Goal: Information Seeking & Learning: Learn about a topic

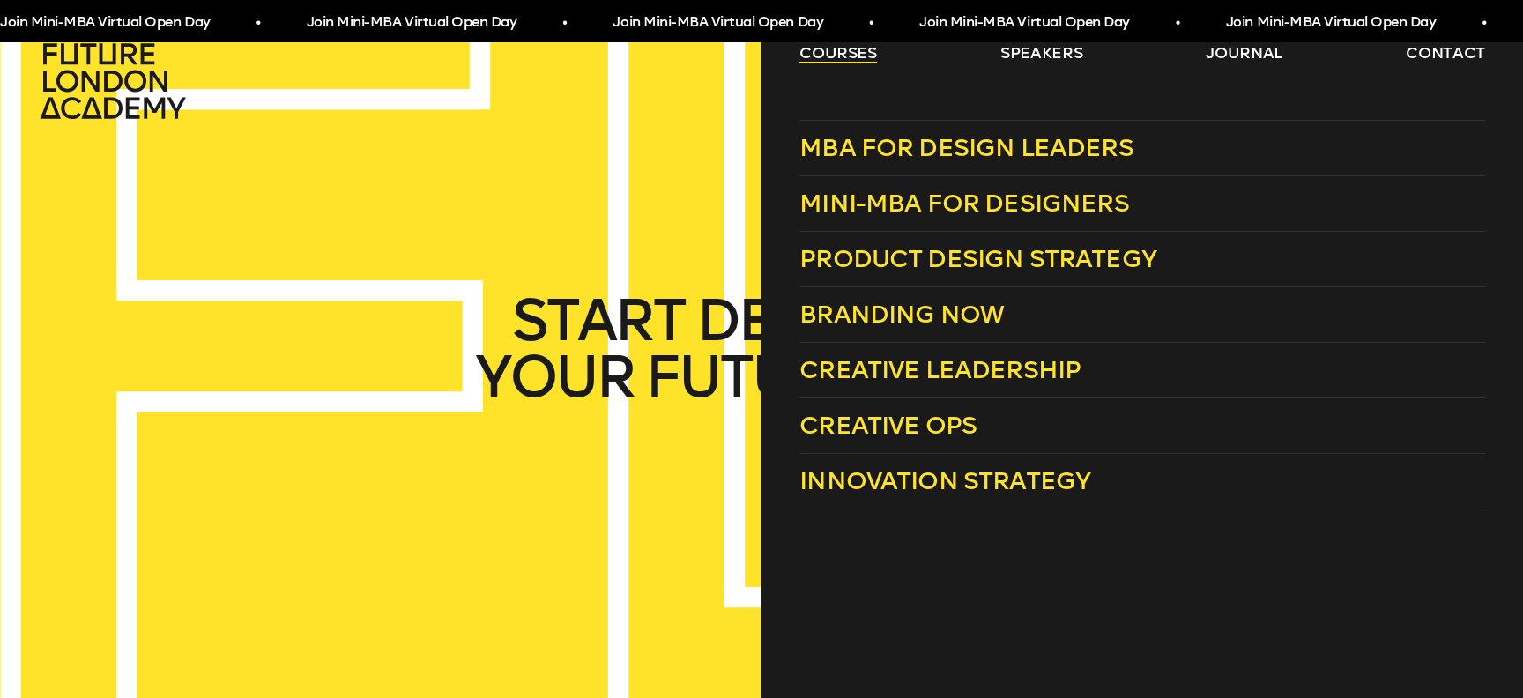
click at [852, 46] on link "courses" at bounding box center [839, 52] width 78 height 21
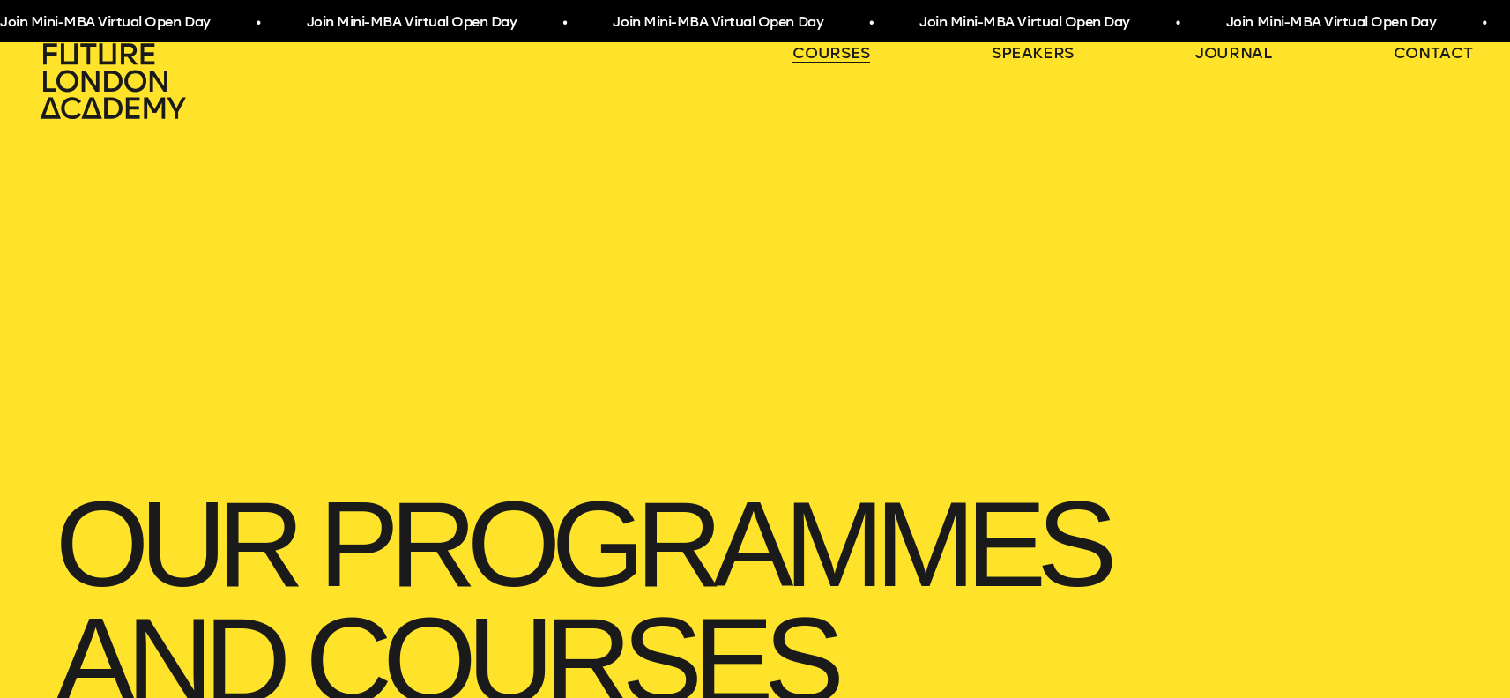
click at [852, 46] on link "courses" at bounding box center [831, 52] width 78 height 21
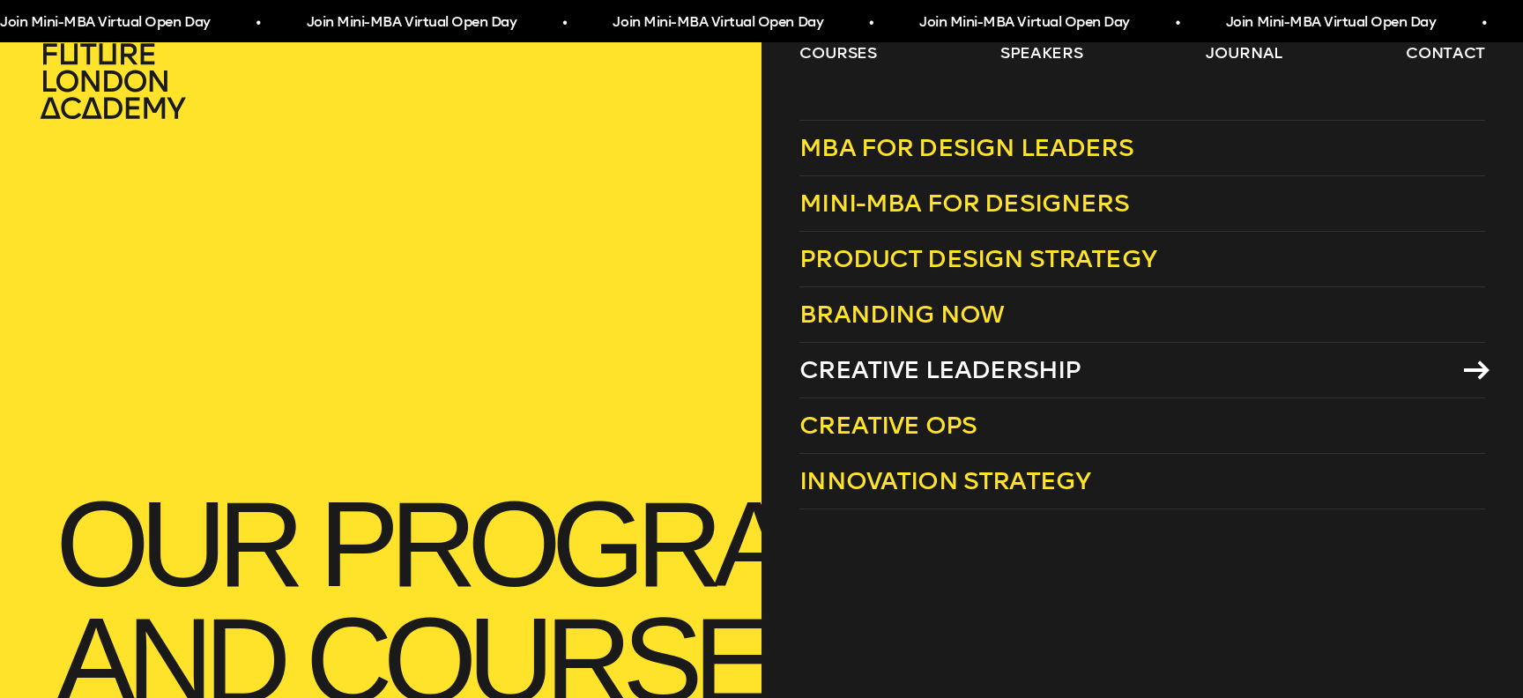
click at [1026, 374] on span "Creative Leadership" at bounding box center [940, 369] width 281 height 29
click at [843, 55] on link "courses" at bounding box center [839, 52] width 78 height 21
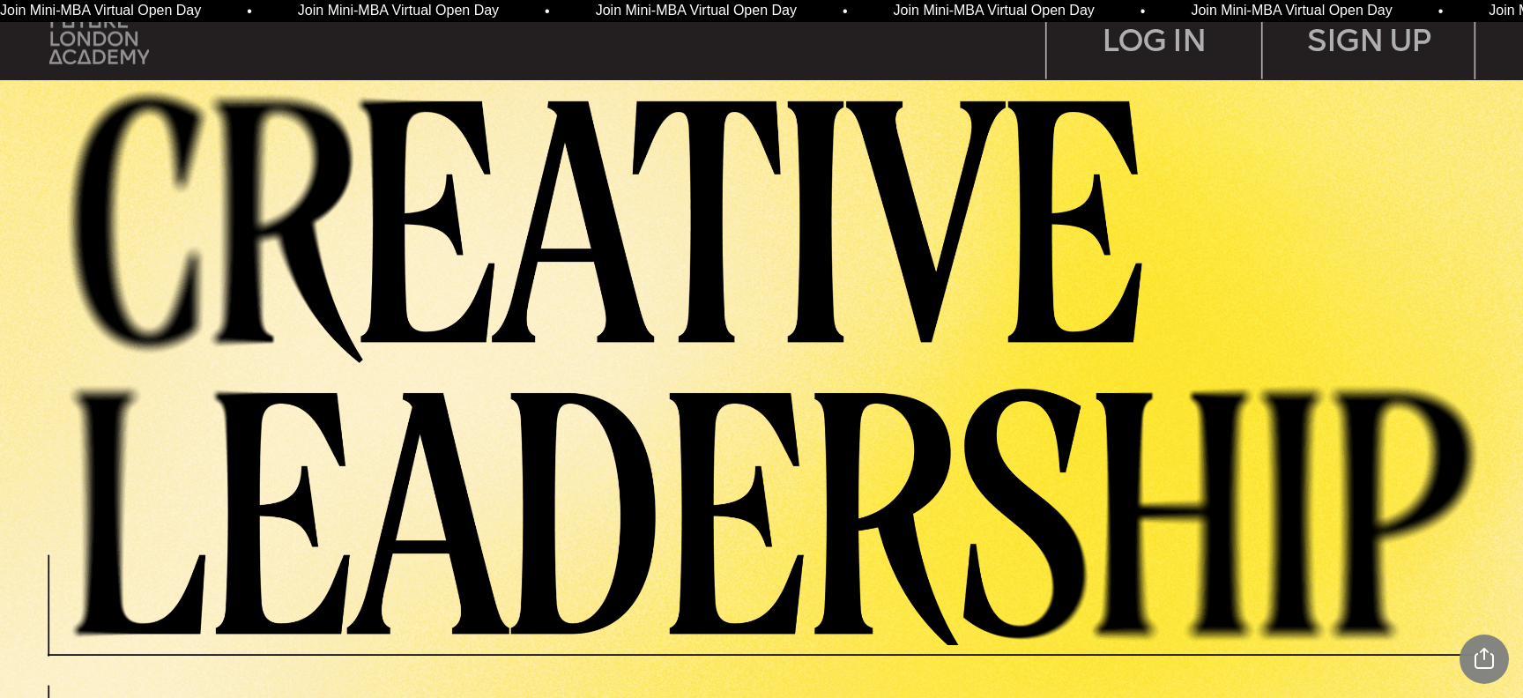
click at [144, 54] on img at bounding box center [99, 38] width 100 height 50
